Goal: Complete application form

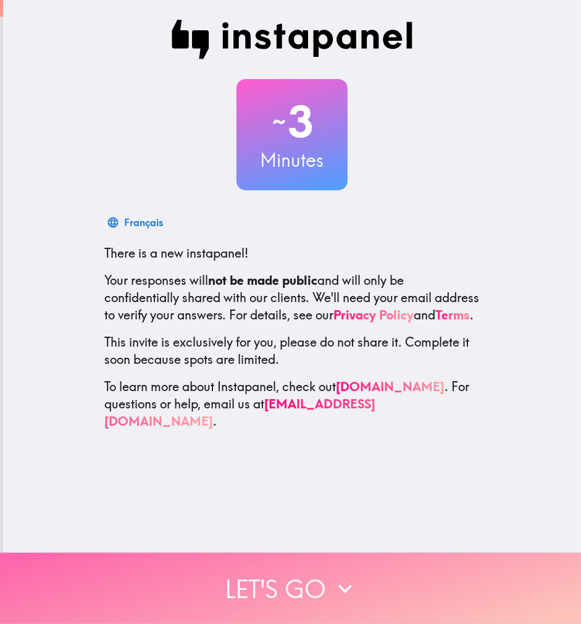
click at [282, 499] on button "Let's go" at bounding box center [290, 588] width 581 height 71
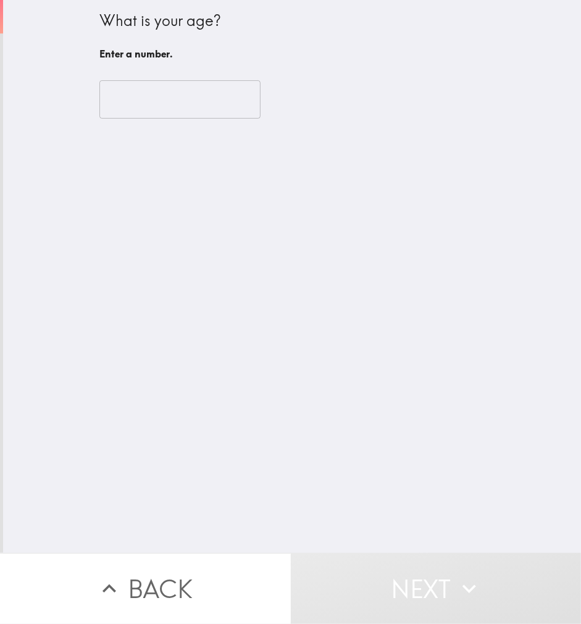
click at [106, 107] on input "number" at bounding box center [179, 99] width 161 height 38
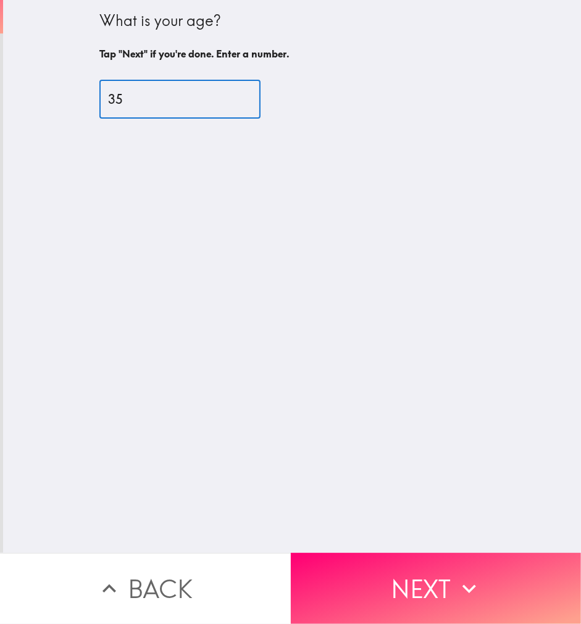
type input "35"
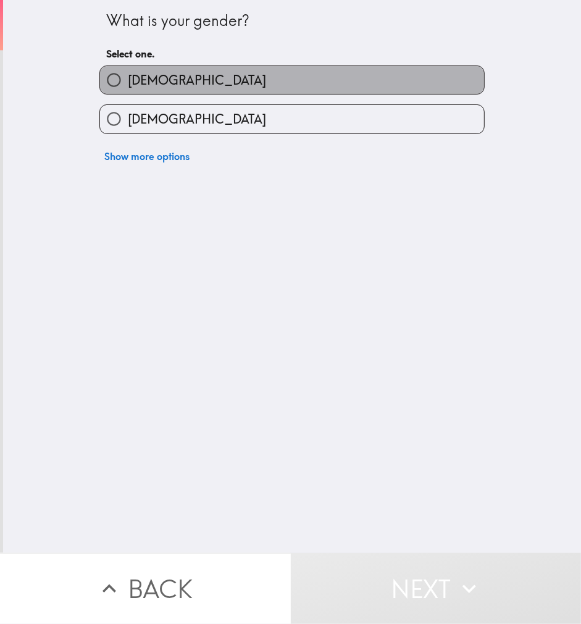
click at [174, 85] on label "[DEMOGRAPHIC_DATA]" at bounding box center [292, 80] width 384 height 28
click at [128, 85] on input "[DEMOGRAPHIC_DATA]" at bounding box center [114, 80] width 28 height 28
radio input "true"
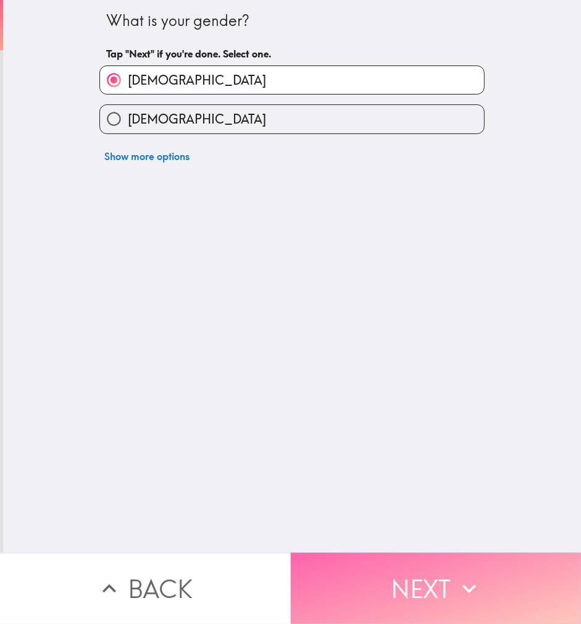
click at [363, 499] on button "Next" at bounding box center [436, 588] width 291 height 71
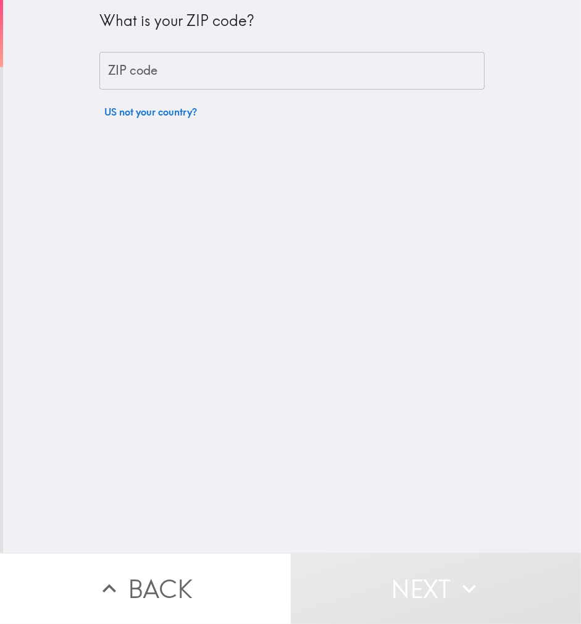
click at [125, 65] on div "ZIP code ZIP code" at bounding box center [292, 71] width 386 height 38
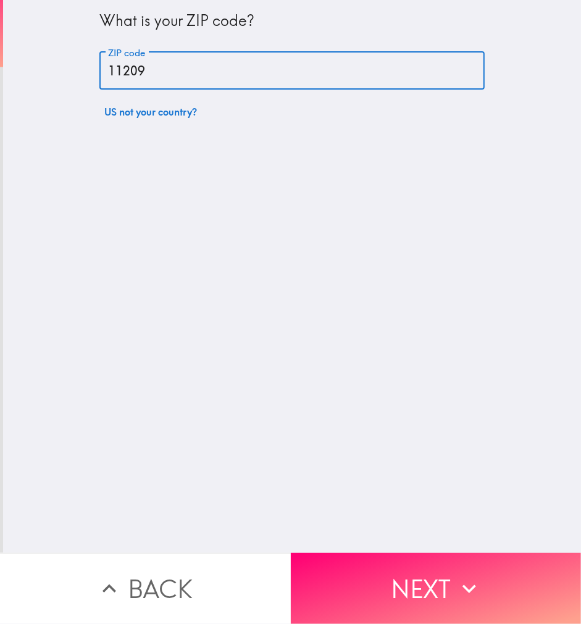
type input "11209"
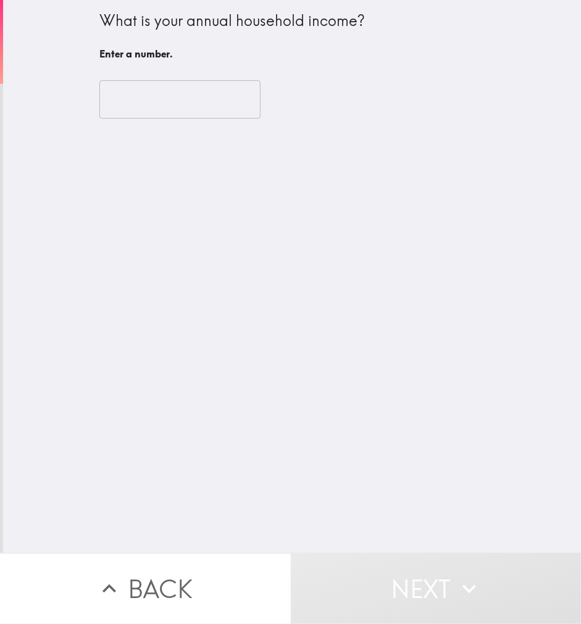
click at [127, 95] on input "number" at bounding box center [179, 99] width 161 height 38
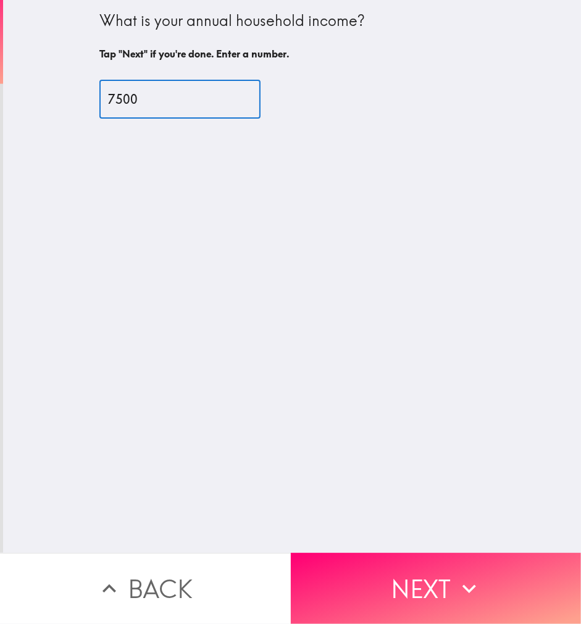
type input "7500"
